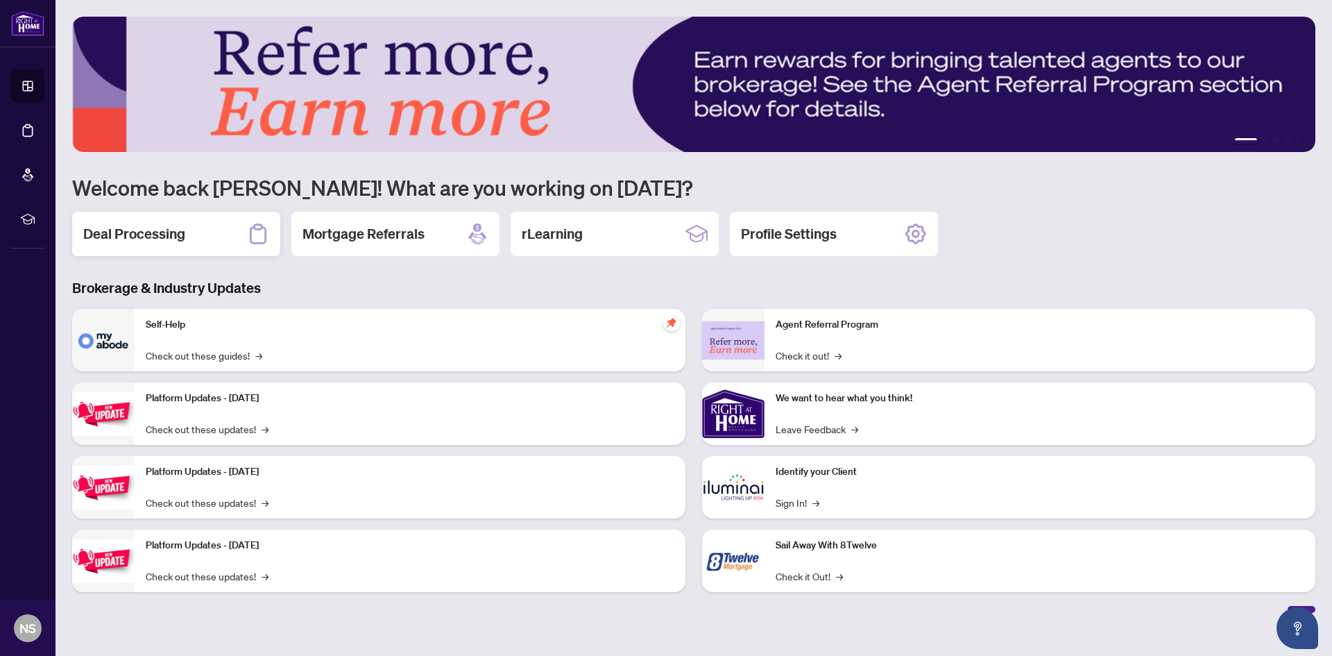
click at [180, 238] on h2 "Deal Processing" at bounding box center [134, 233] width 102 height 19
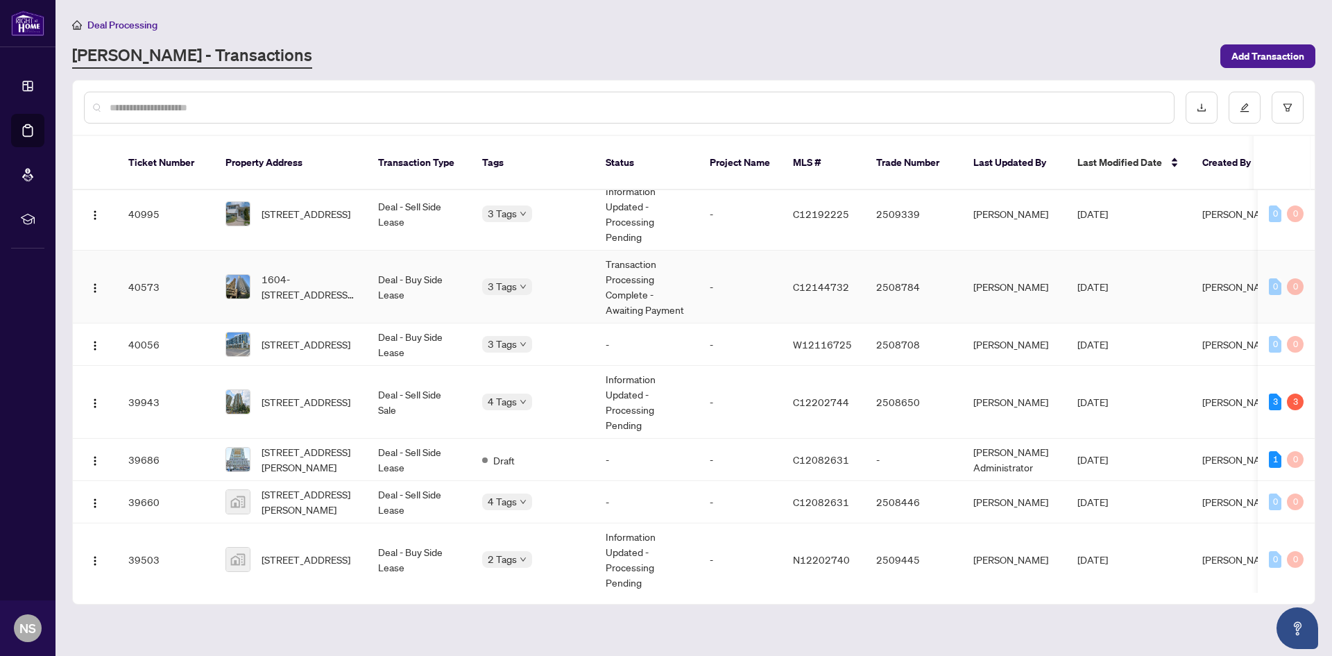
scroll to position [347, 0]
click at [332, 393] on span "[STREET_ADDRESS]" at bounding box center [306, 400] width 89 height 15
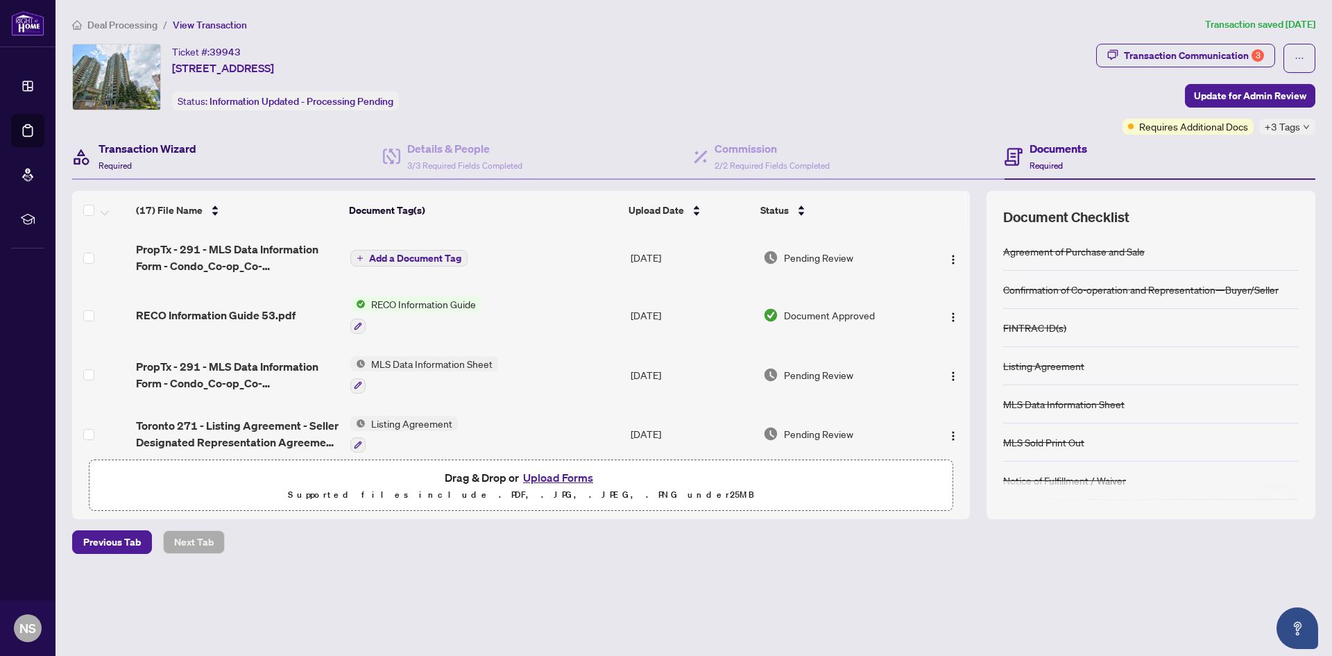
click at [152, 150] on h4 "Transaction Wizard" at bounding box center [148, 148] width 98 height 17
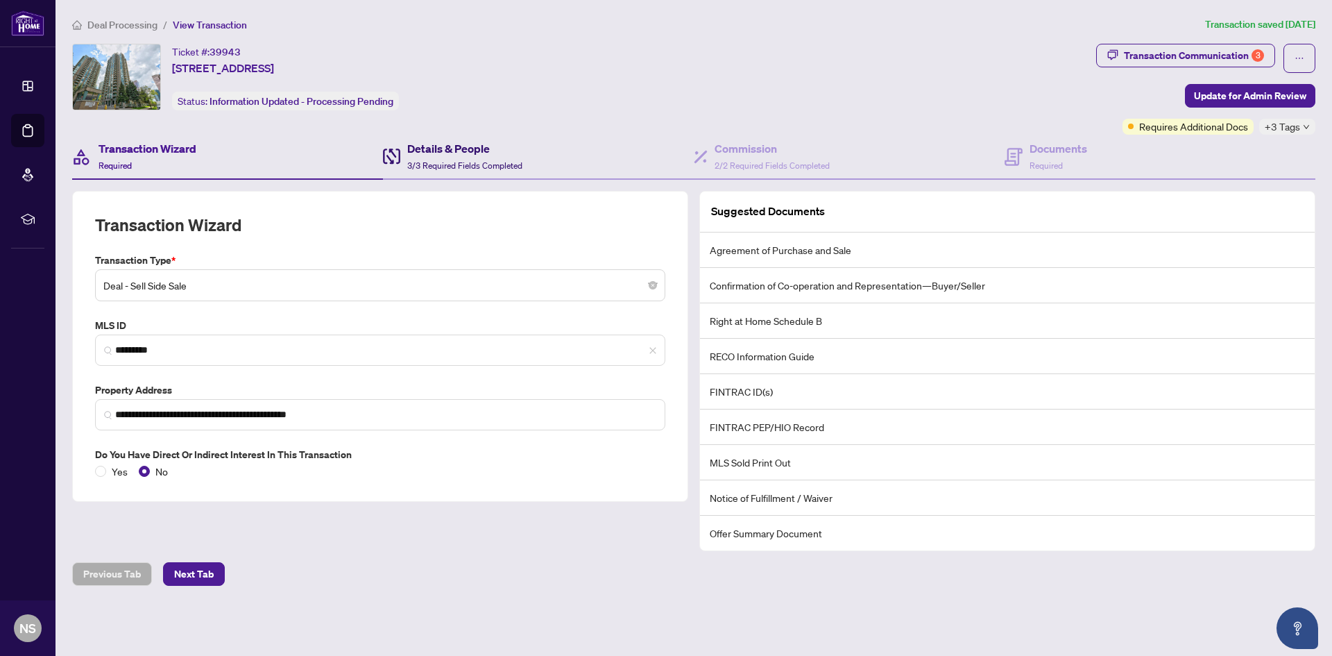
click at [484, 146] on h4 "Details & People" at bounding box center [464, 148] width 115 height 17
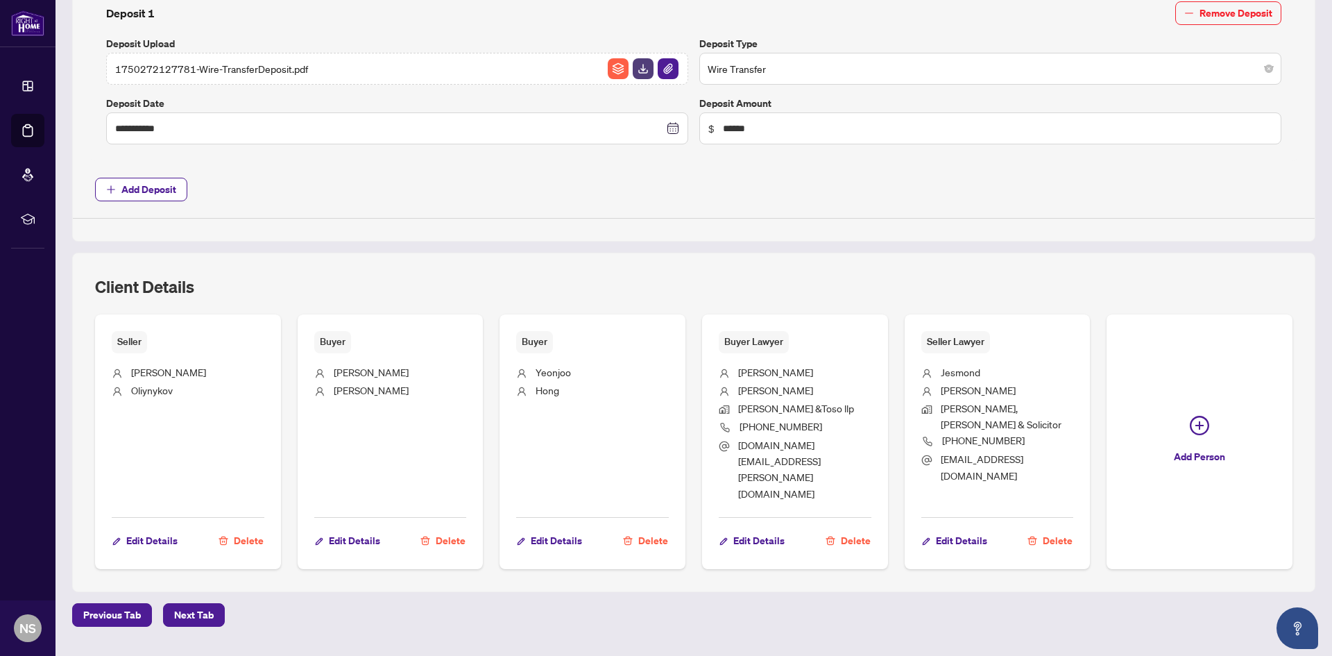
scroll to position [636, 0]
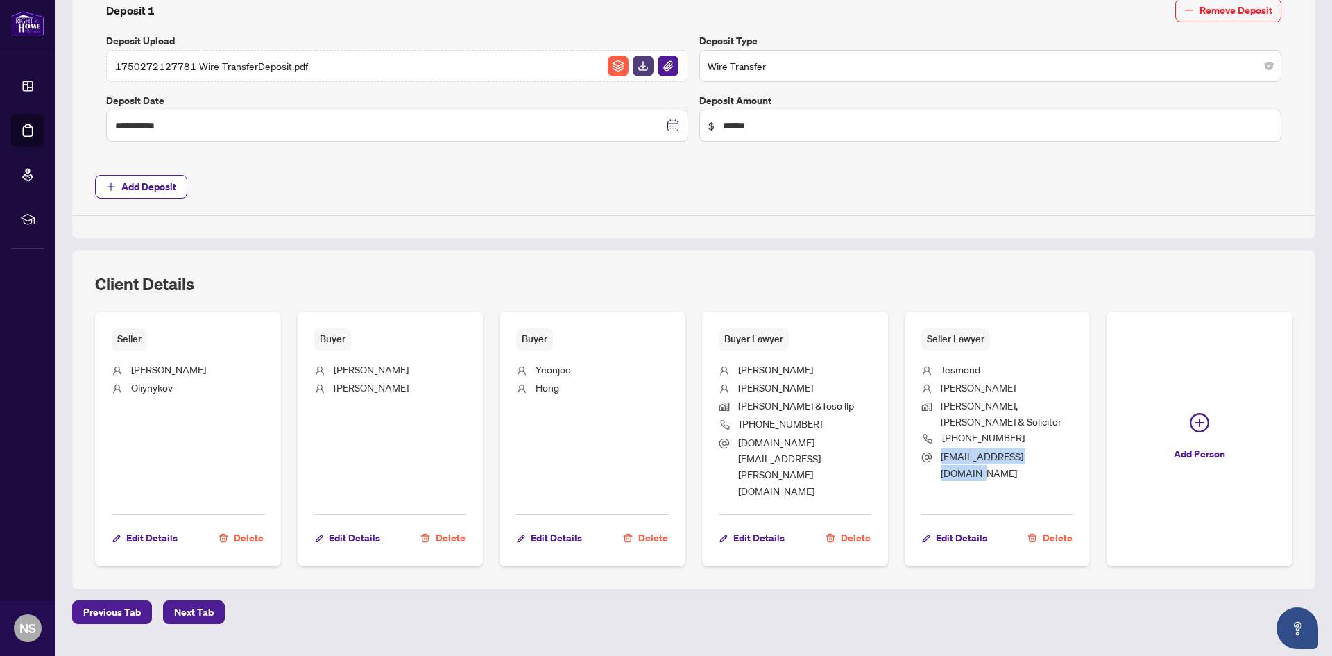
drag, startPoint x: 1054, startPoint y: 454, endPoint x: 931, endPoint y: 454, distance: 122.8
click at [931, 454] on li "[EMAIL_ADDRESS][DOMAIN_NAME]" at bounding box center [997, 464] width 153 height 33
copy span "[EMAIL_ADDRESS][DOMAIN_NAME]"
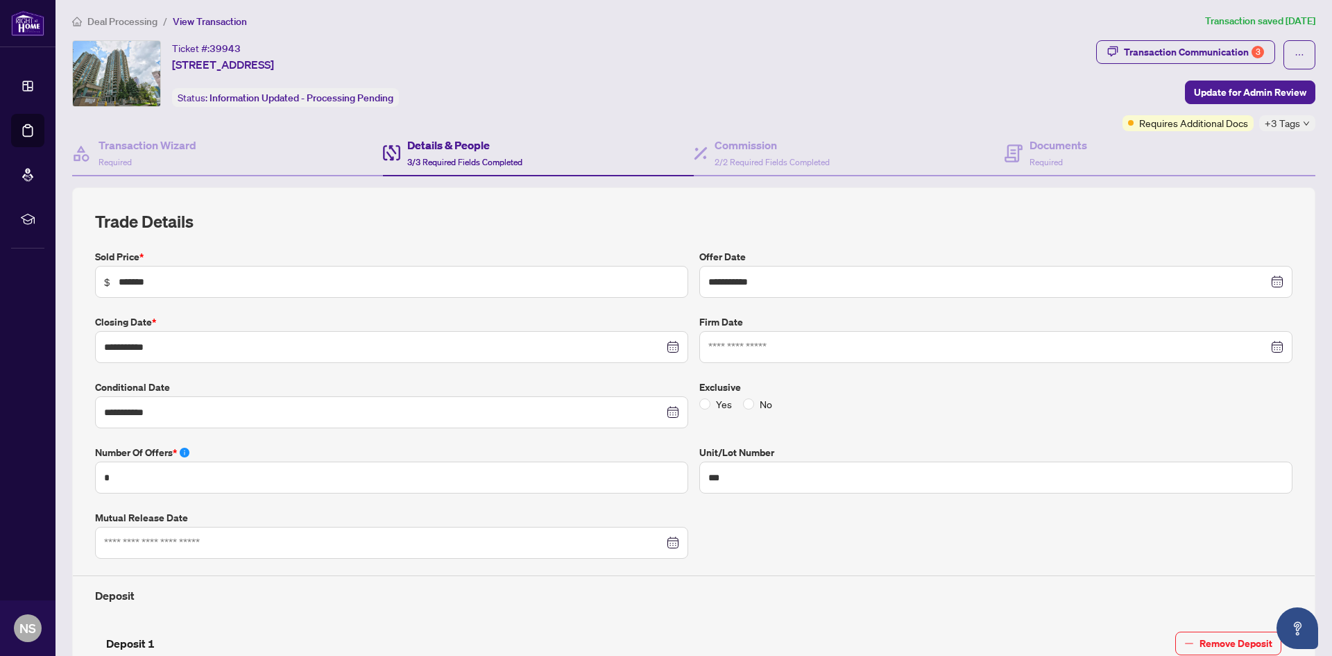
scroll to position [0, 0]
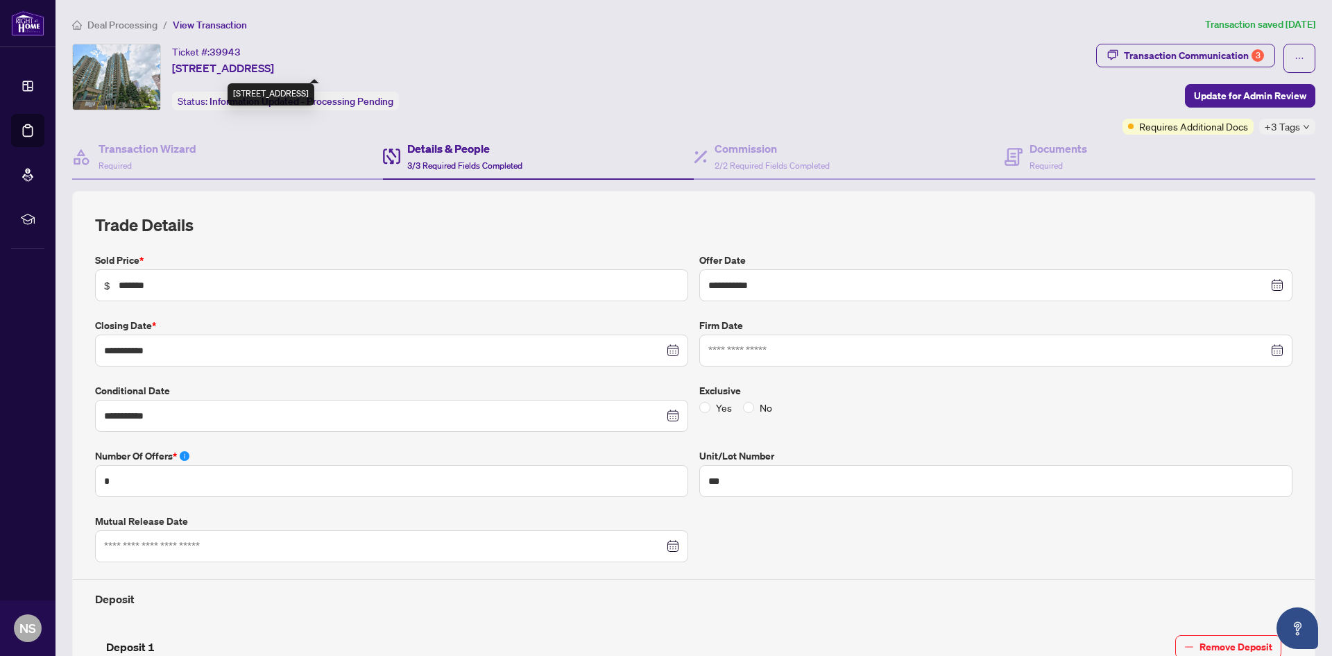
drag, startPoint x: 196, startPoint y: 67, endPoint x: 335, endPoint y: 74, distance: 139.6
click at [274, 74] on span "[STREET_ADDRESS]" at bounding box center [223, 68] width 102 height 17
click at [255, 69] on span "[STREET_ADDRESS]" at bounding box center [223, 68] width 102 height 17
drag, startPoint x: 172, startPoint y: 68, endPoint x: 322, endPoint y: 68, distance: 149.8
click at [274, 68] on span "[STREET_ADDRESS]" at bounding box center [223, 68] width 102 height 17
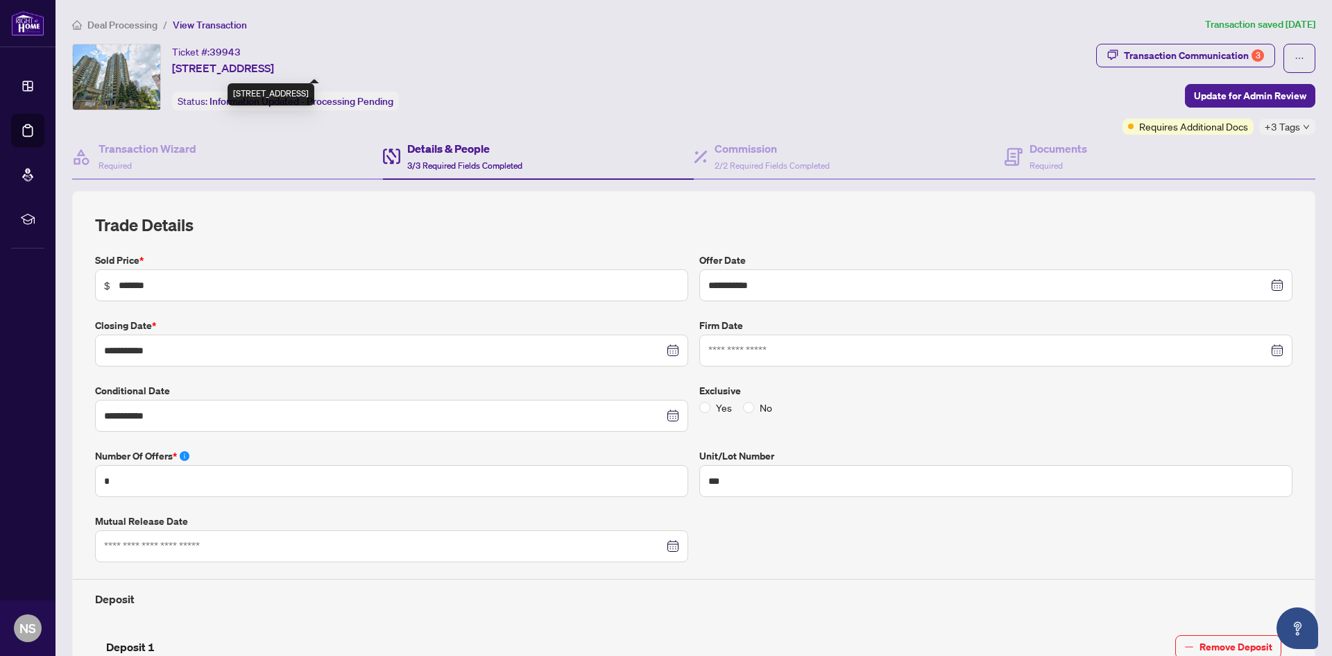
copy span "[STREET_ADDRESS]"
click at [440, 151] on h4 "Details & People" at bounding box center [464, 148] width 115 height 17
click at [443, 146] on h4 "Details & People" at bounding box center [464, 148] width 115 height 17
click at [741, 148] on h4 "Commission" at bounding box center [772, 148] width 115 height 17
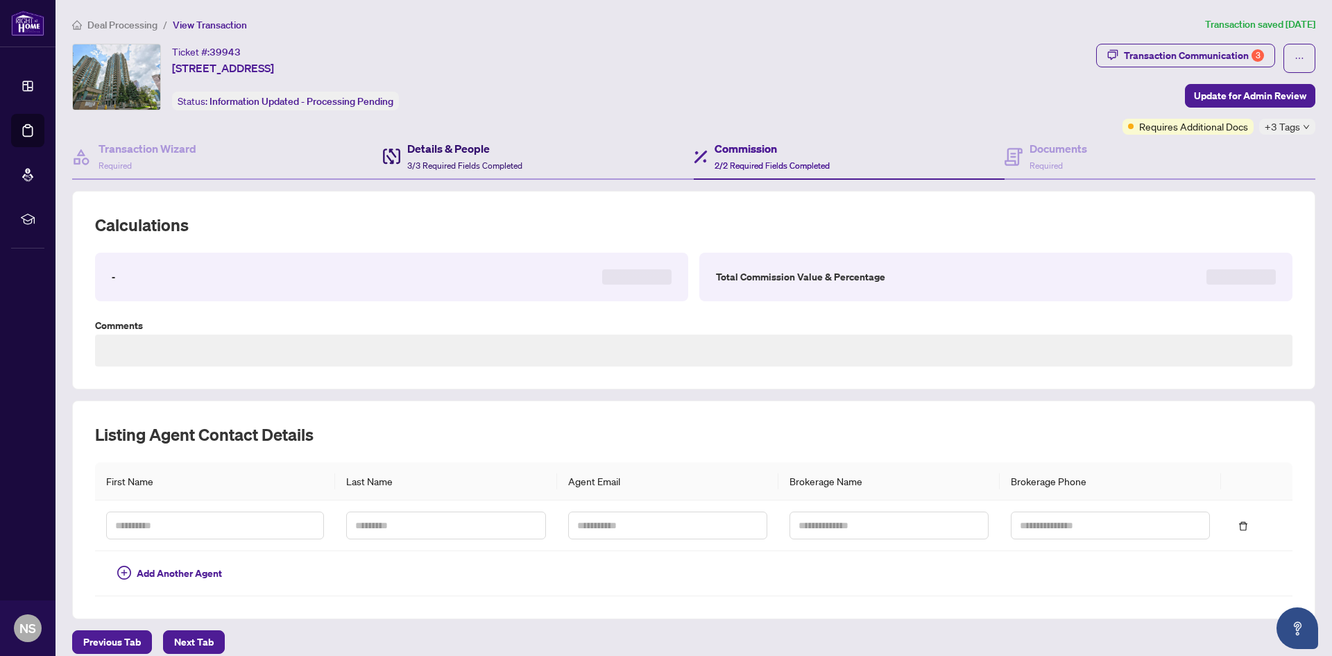
click at [484, 148] on h4 "Details & People" at bounding box center [464, 148] width 115 height 17
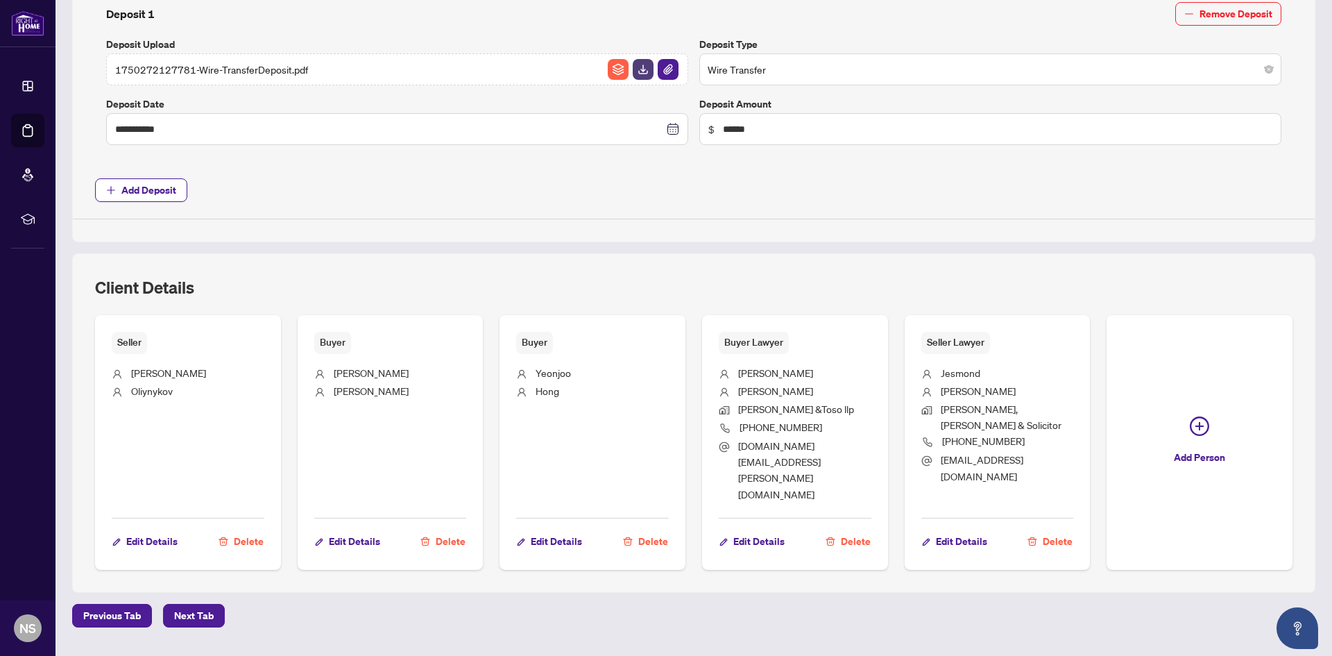
scroll to position [636, 0]
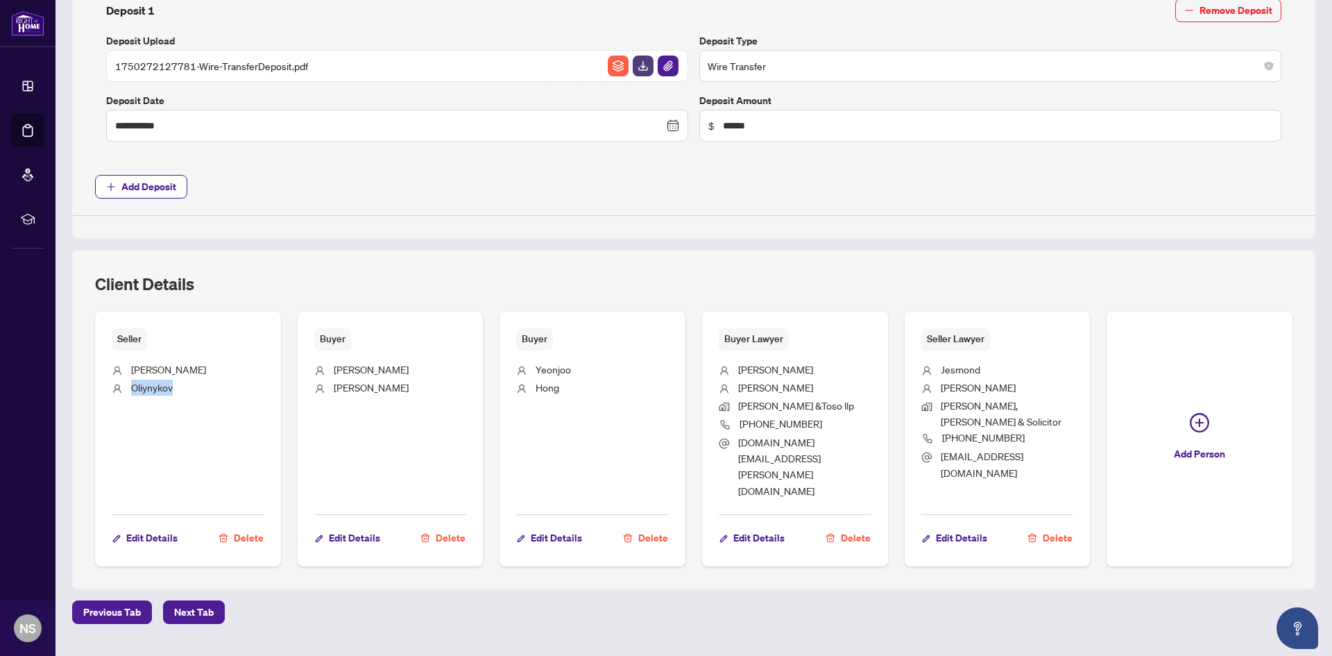
drag, startPoint x: 132, startPoint y: 384, endPoint x: 174, endPoint y: 384, distance: 42.3
click at [174, 384] on li "Oliynykov" at bounding box center [188, 388] width 153 height 18
copy span "Oliynykov"
